Goal: Transaction & Acquisition: Purchase product/service

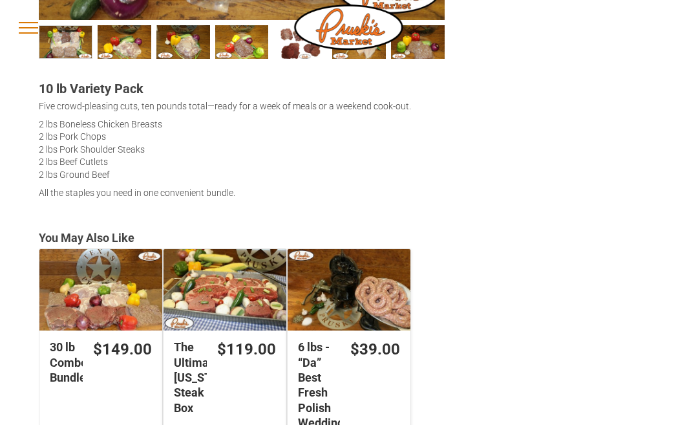
scroll to position [551, 0]
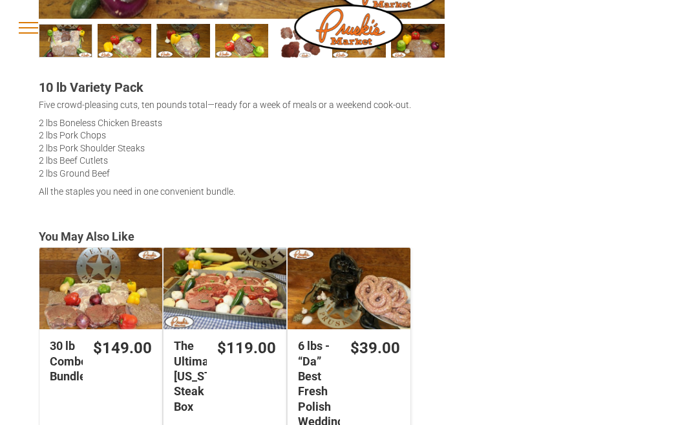
click at [230, 297] on div "The Ultimate [US_STATE] Steak Box" at bounding box center [224, 289] width 123 height 82
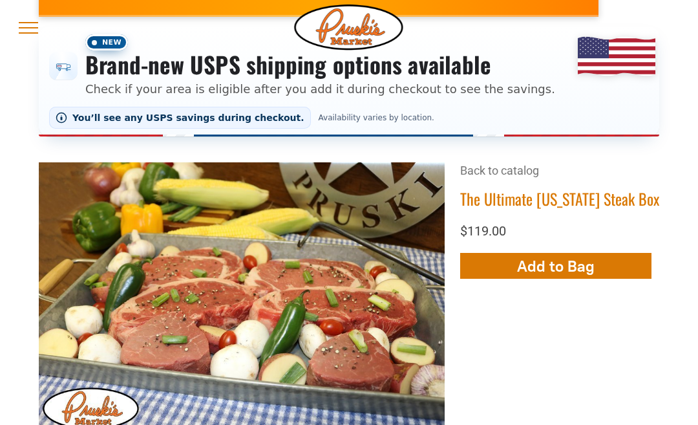
scroll to position [136, 0]
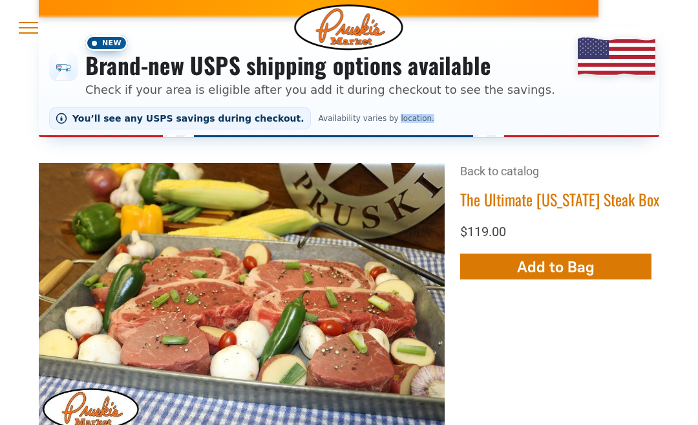
click at [552, 100] on div "New Brand-new USPS shipping options available Check if your area is eligible af…" at bounding box center [349, 82] width 620 height 110
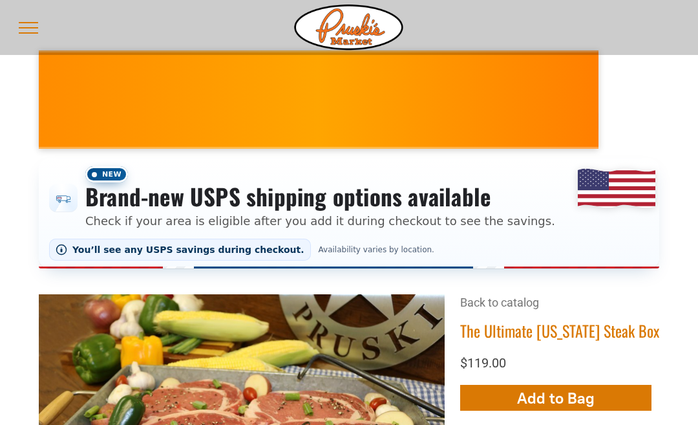
scroll to position [0, 0]
